Goal: Information Seeking & Learning: Learn about a topic

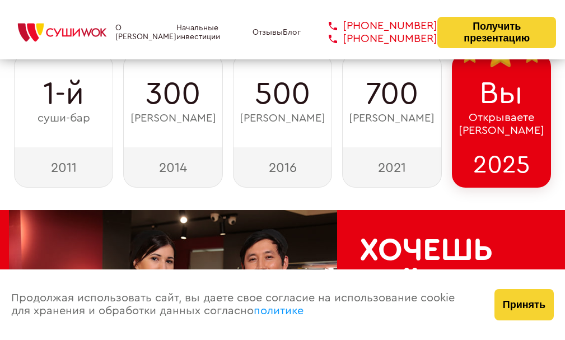
scroll to position [168, 0]
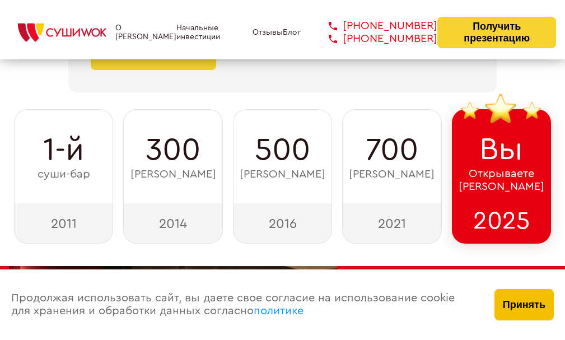
click at [531, 305] on button "Принять" at bounding box center [524, 304] width 59 height 31
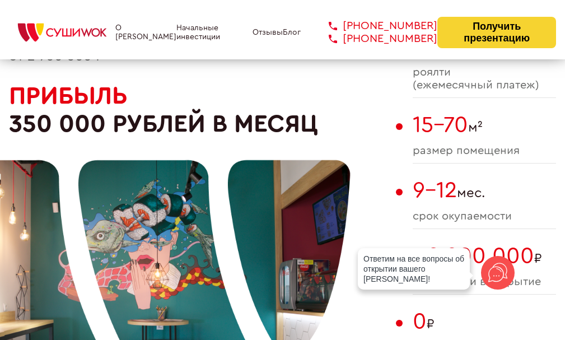
scroll to position [616, 0]
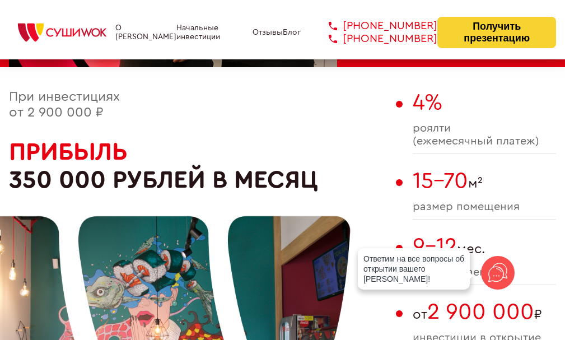
drag, startPoint x: 15, startPoint y: 184, endPoint x: 391, endPoint y: 176, distance: 376.4
click at [384, 178] on div "При инвестициях от 2 900 000 ₽ Прибыль 350 000 рублей в месяц" at bounding box center [199, 312] width 381 height 444
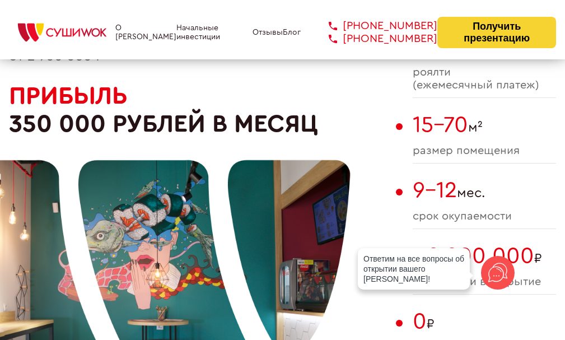
scroll to position [728, 0]
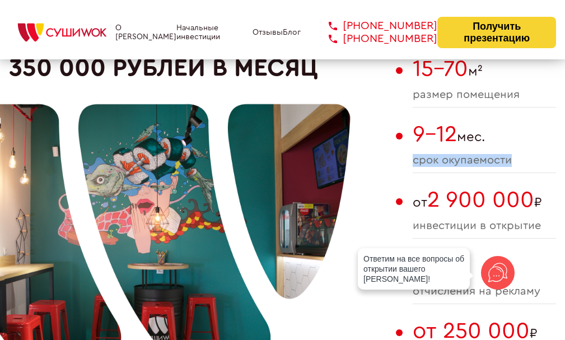
drag, startPoint x: 510, startPoint y: 158, endPoint x: 407, endPoint y: 155, distance: 103.7
click at [407, 155] on div "При инвестициях от 2 900 000 ₽ Прибыль 350 000 рублей в месяц 4% роялти (ежемес…" at bounding box center [282, 200] width 547 height 444
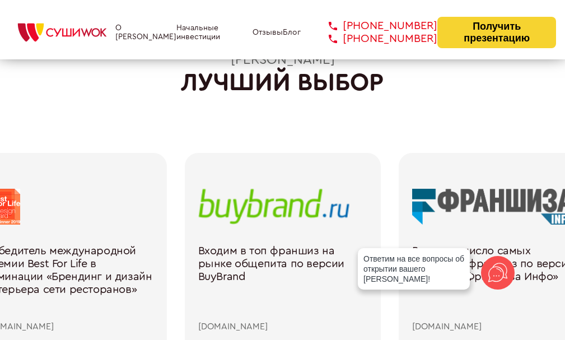
scroll to position [1568, 0]
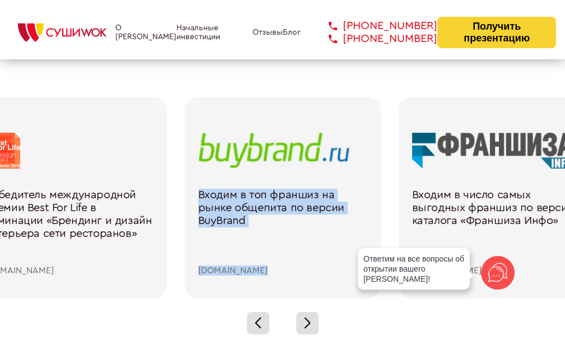
drag, startPoint x: 399, startPoint y: 160, endPoint x: 242, endPoint y: 165, distance: 156.9
click at [242, 165] on div "Нас рекомендует FORBES как выгодную франшизу forbes.com Входим в ТОП франшиз в …" at bounding box center [175, 198] width 2139 height 202
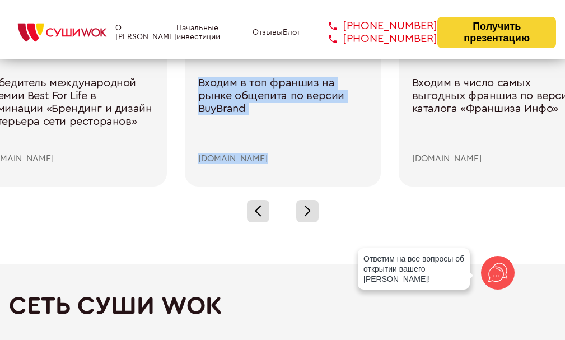
scroll to position [1792, 0]
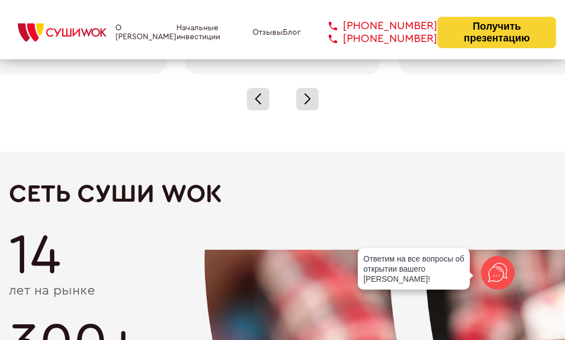
click at [287, 91] on div at bounding box center [282, 98] width 565 height 49
click at [302, 104] on div at bounding box center [307, 99] width 22 height 22
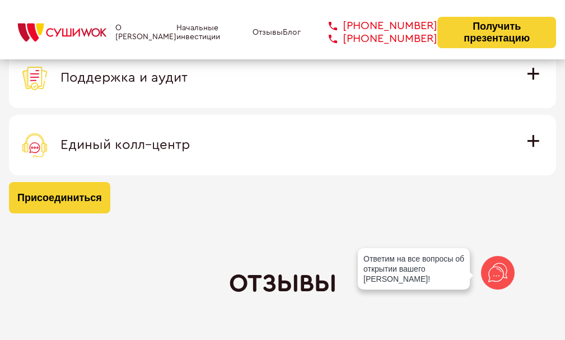
scroll to position [3526, 0]
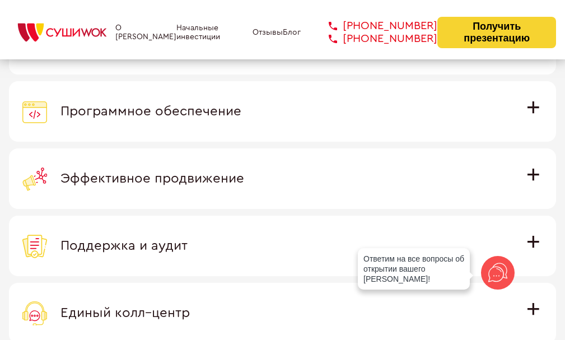
click at [139, 41] on link "О [PERSON_NAME]" at bounding box center [145, 33] width 61 height 18
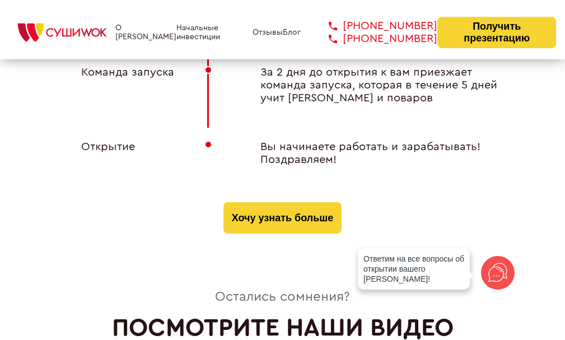
scroll to position [4928, 0]
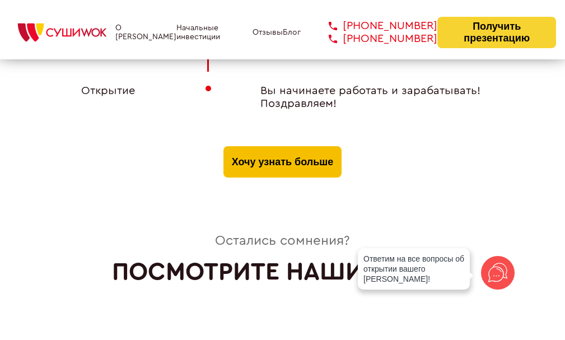
click at [277, 150] on button "Хочу узнать больше" at bounding box center [282, 161] width 118 height 31
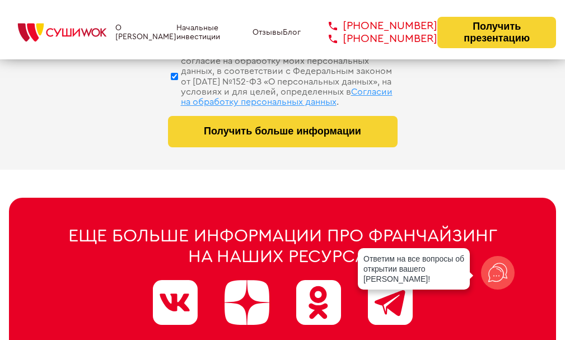
scroll to position [5990, 0]
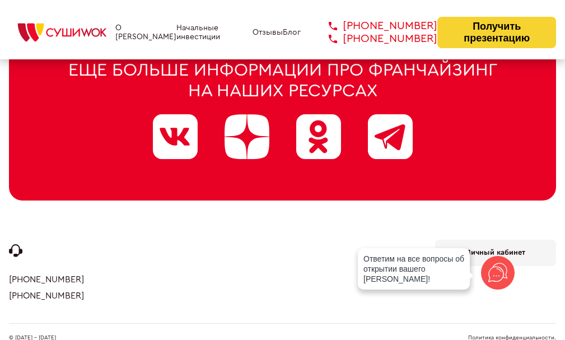
click at [91, 44] on img at bounding box center [62, 32] width 106 height 25
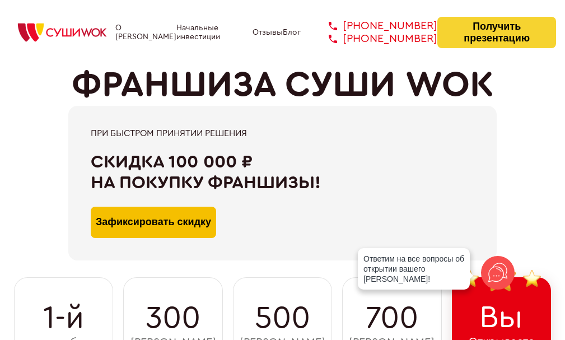
click at [201, 226] on button "Зафиксировать скидку" at bounding box center [153, 222] width 125 height 31
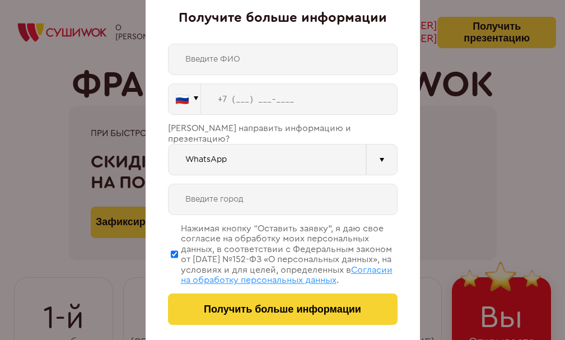
click at [473, 142] on div "Получите больше информации 🇷🇺 🇹🇷 🇧🇾 🇰🇬 🇰🇿 🇦🇿 🇦🇲 🇷🇺" at bounding box center [282, 170] width 565 height 340
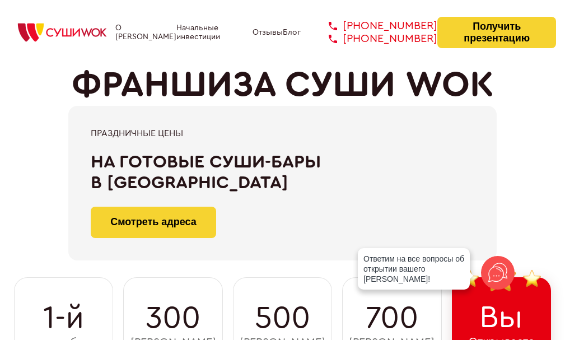
click at [129, 41] on link "О [PERSON_NAME]" at bounding box center [145, 33] width 61 height 18
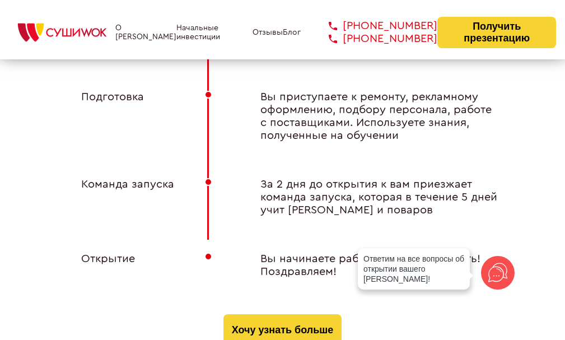
scroll to position [4872, 0]
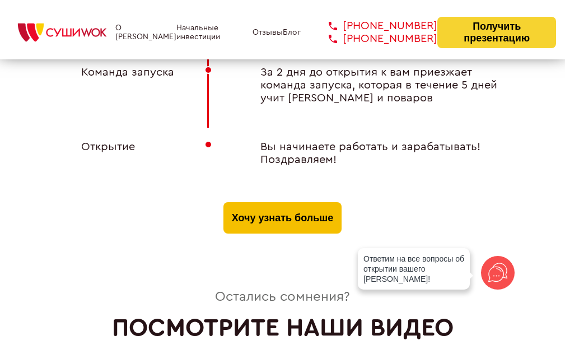
click at [333, 206] on button "Хочу узнать больше" at bounding box center [282, 217] width 118 height 31
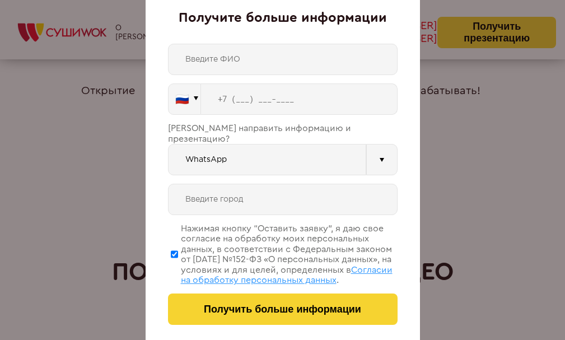
scroll to position [5096, 0]
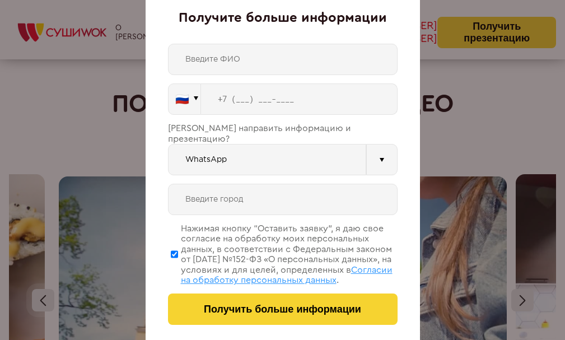
click at [455, 143] on div "Получите больше информации 🇷🇺 🇹🇷 🇧🇾 🇰🇬 🇰🇿 🇦🇿 🇦🇲 🇷🇺" at bounding box center [282, 170] width 565 height 340
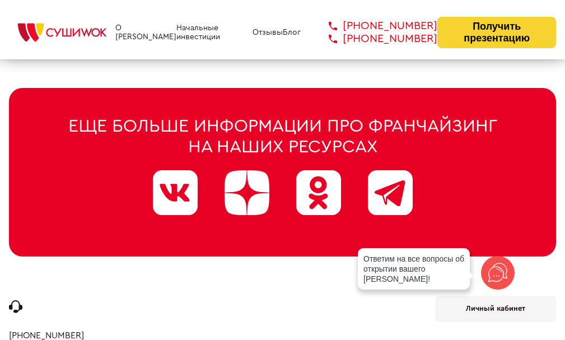
scroll to position [5990, 0]
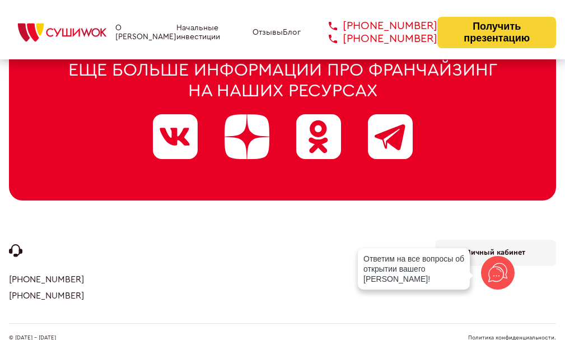
click at [498, 249] on b "Личный кабинет" at bounding box center [495, 252] width 59 height 7
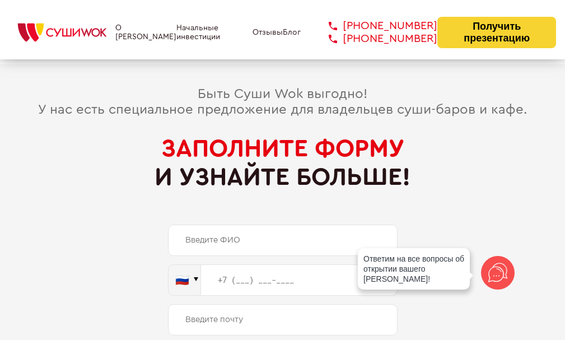
scroll to position [5262, 0]
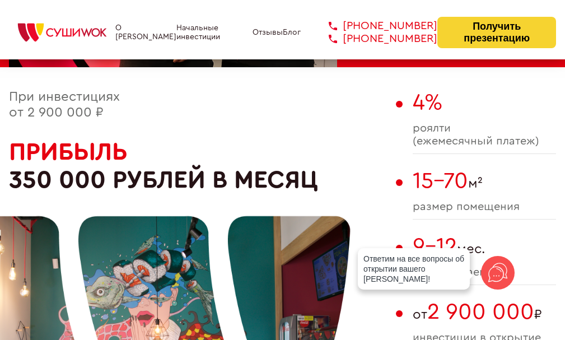
scroll to position [448, 0]
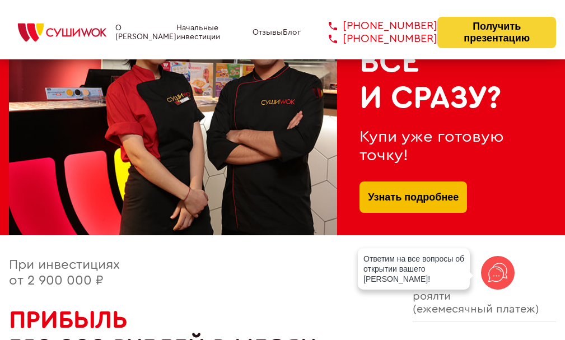
click at [425, 202] on link "Узнать подробнее" at bounding box center [413, 196] width 91 height 31
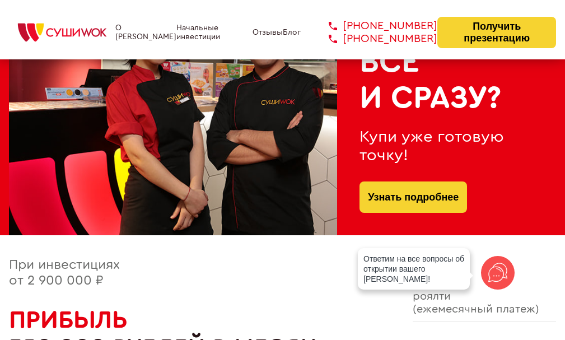
scroll to position [728, 0]
